Goal: Task Accomplishment & Management: Use online tool/utility

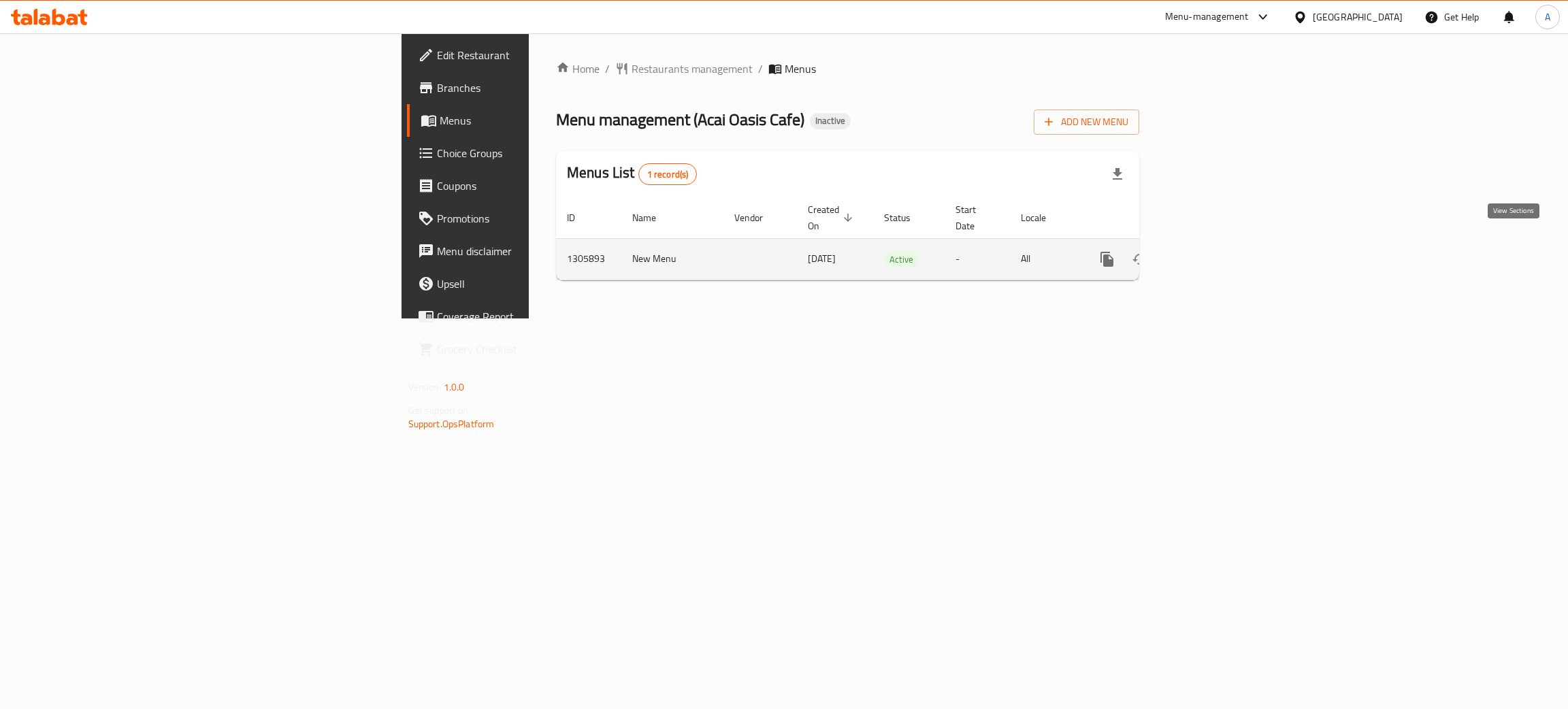
click at [1213, 251] on icon "enhanced table" at bounding box center [1205, 259] width 16 height 16
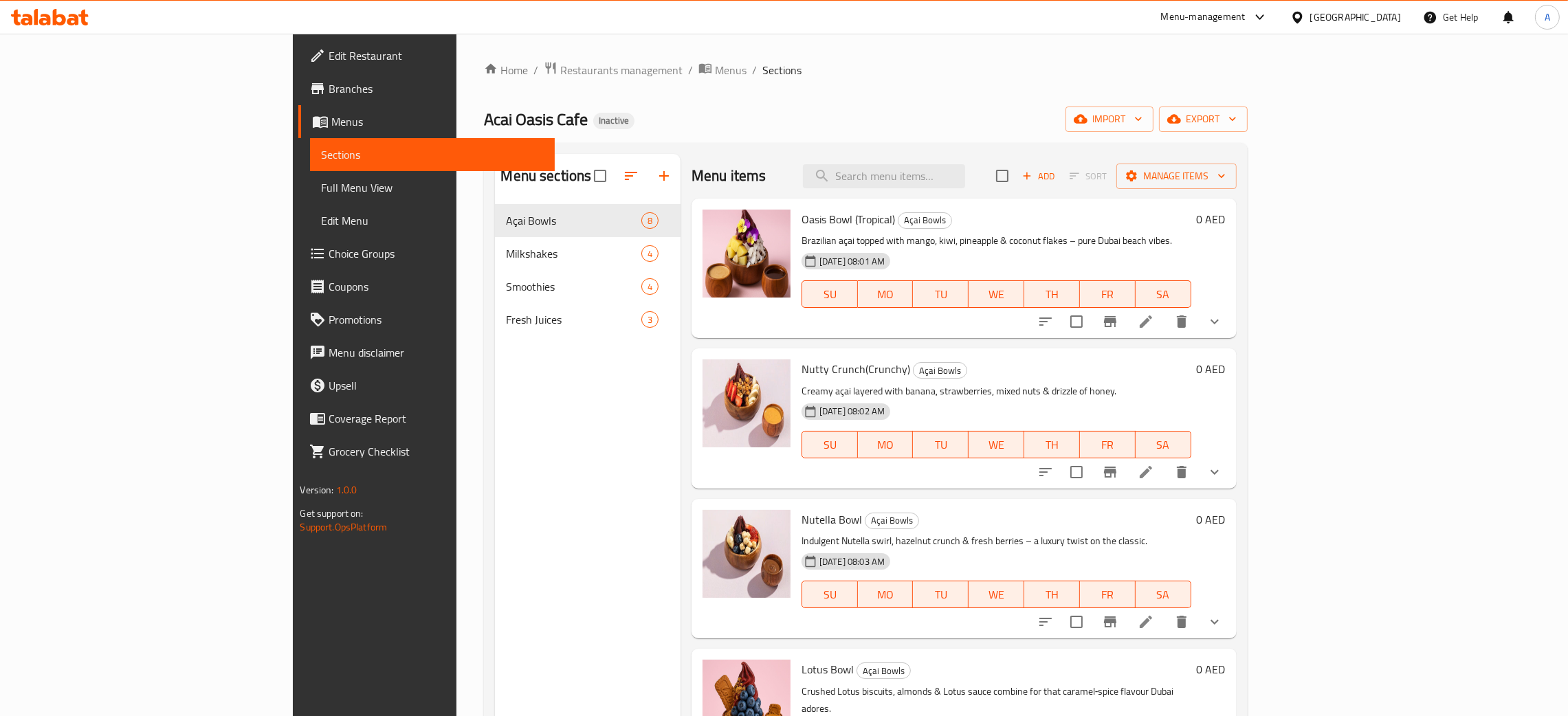
click at [321, 188] on span "Full Menu View" at bounding box center [432, 187] width 223 height 16
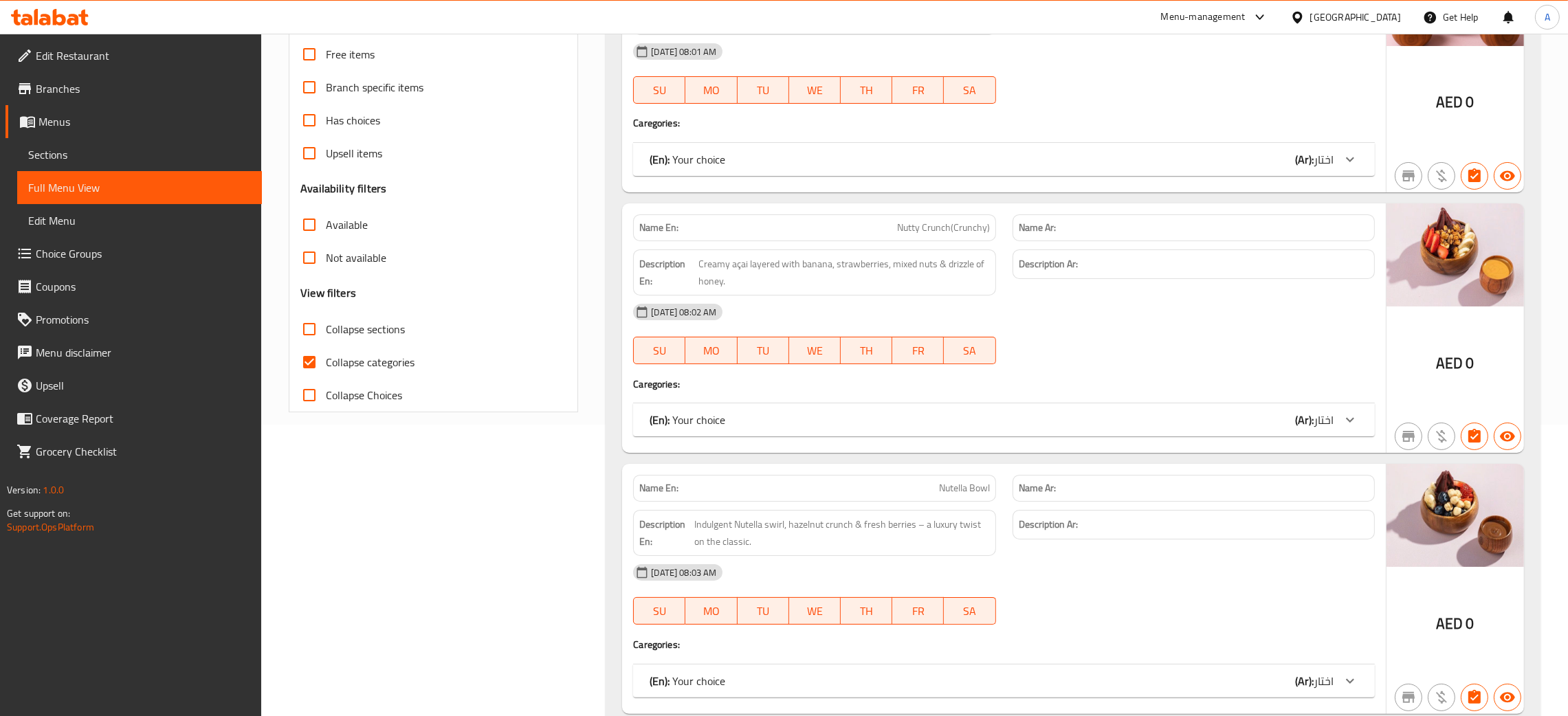
scroll to position [413, 0]
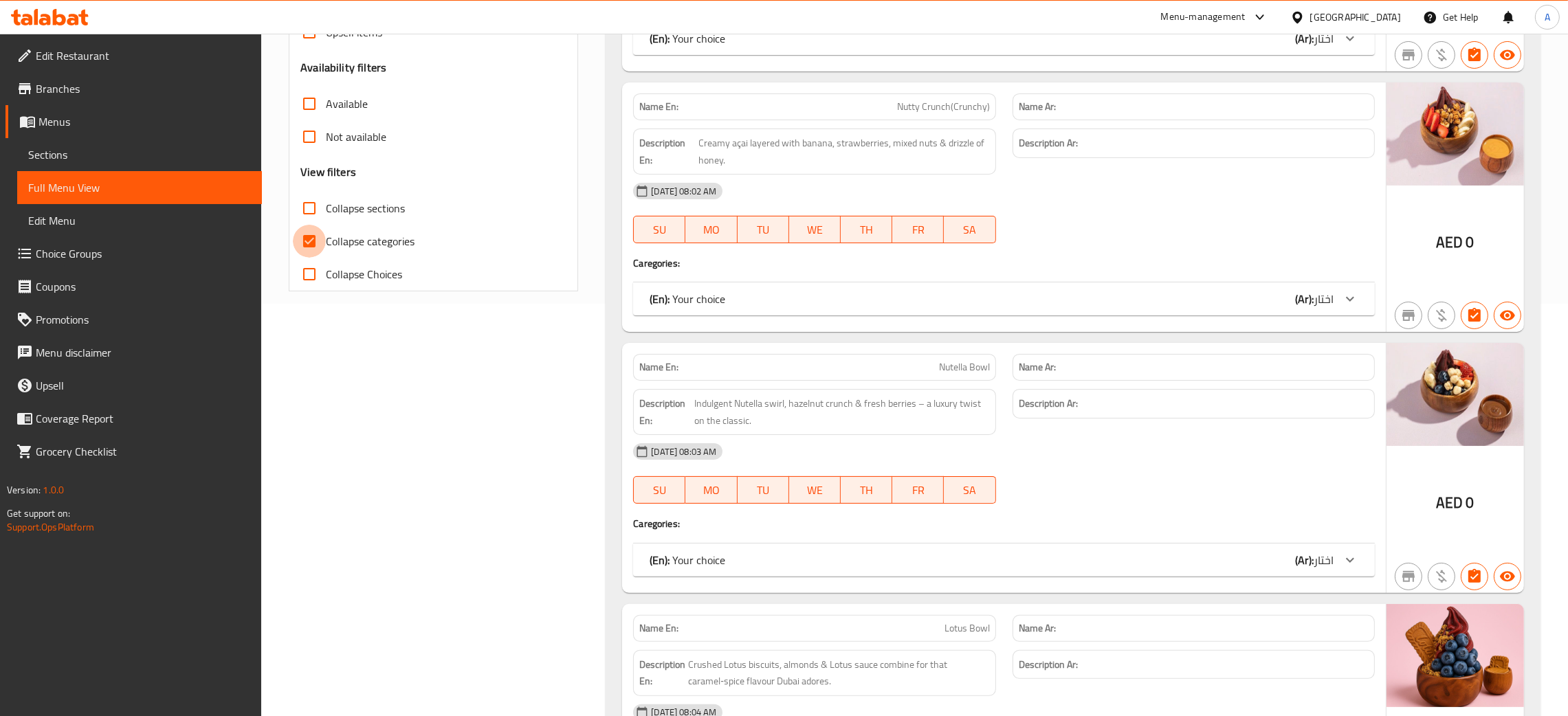
click at [307, 244] on input "Collapse categories" at bounding box center [309, 241] width 33 height 33
checkbox input "false"
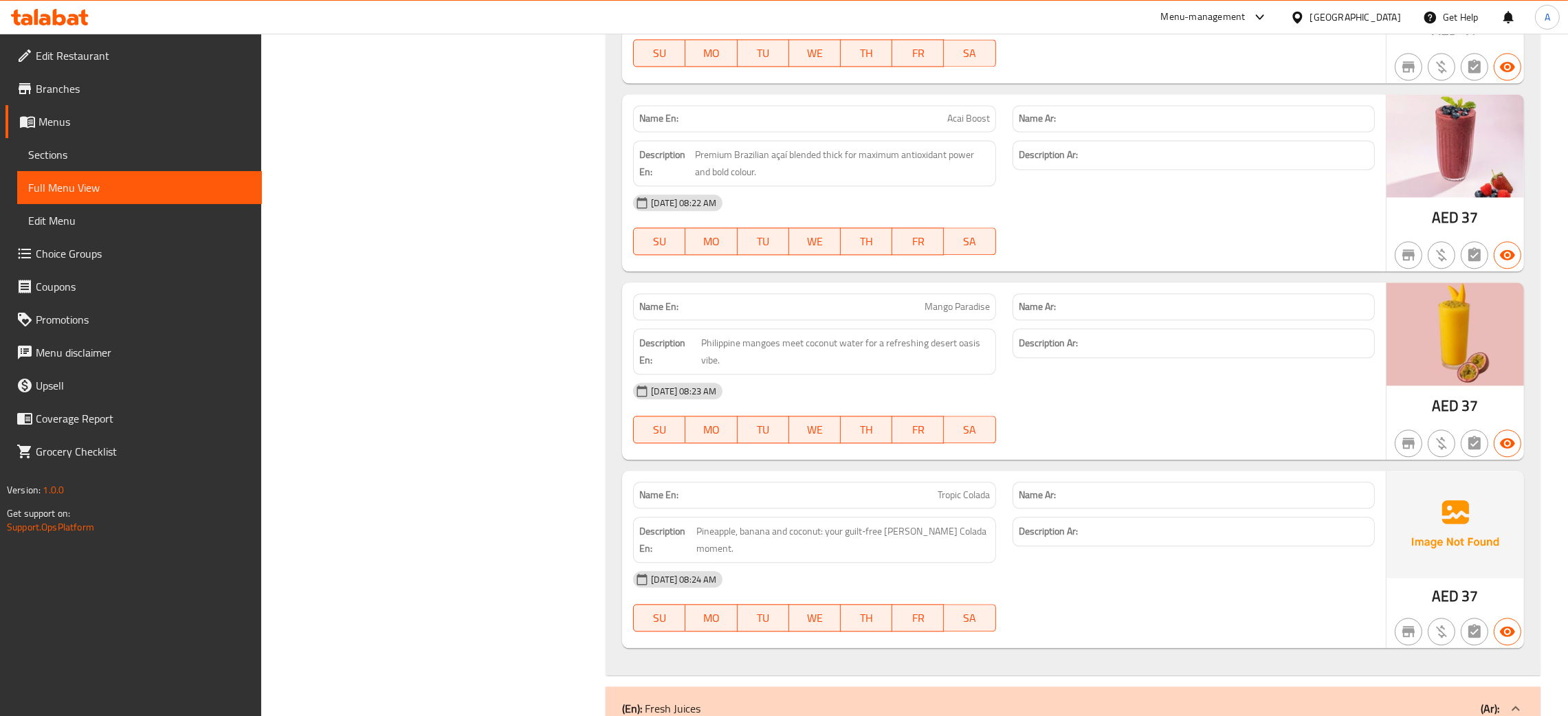
scroll to position [4678, 0]
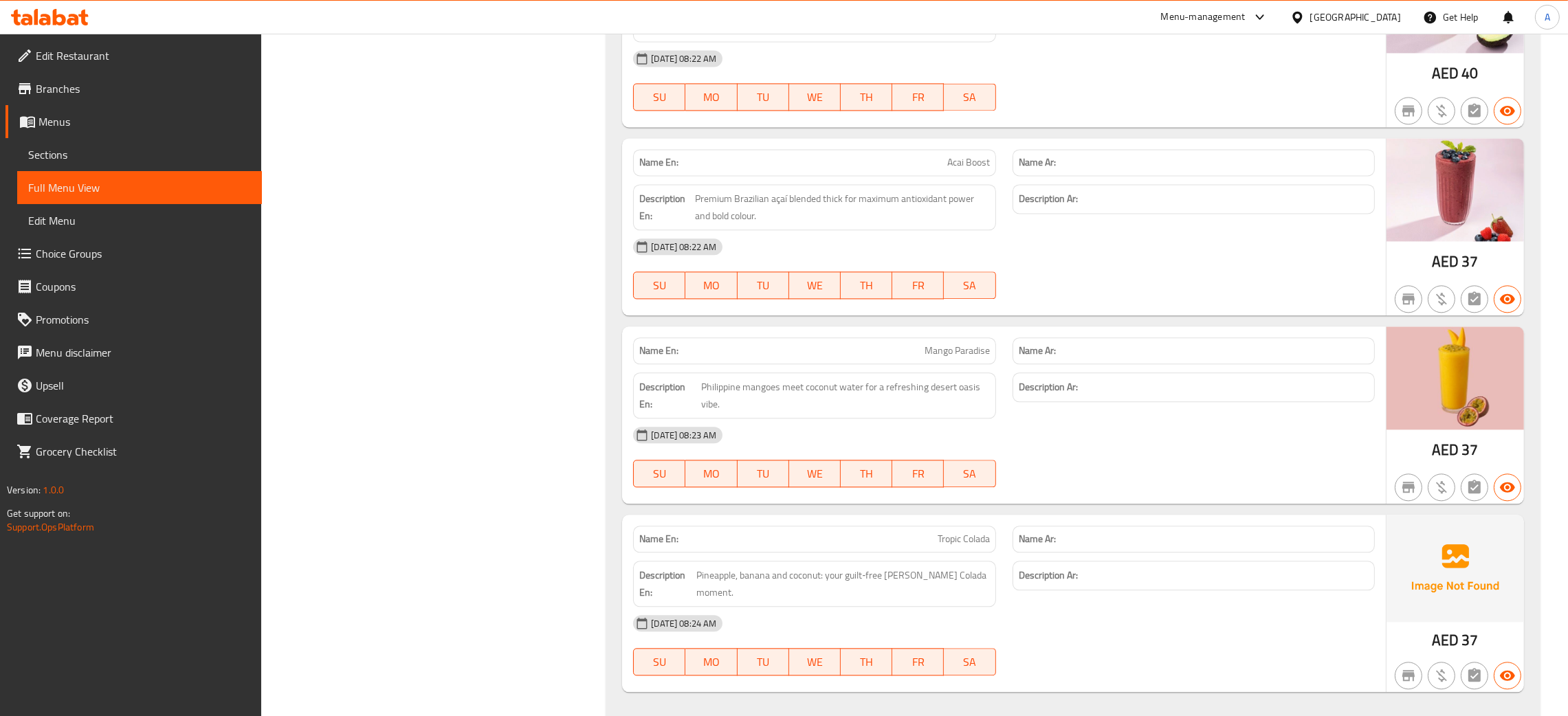
click at [45, 14] on icon at bounding box center [49, 17] width 77 height 16
